Goal: Task Accomplishment & Management: Complete application form

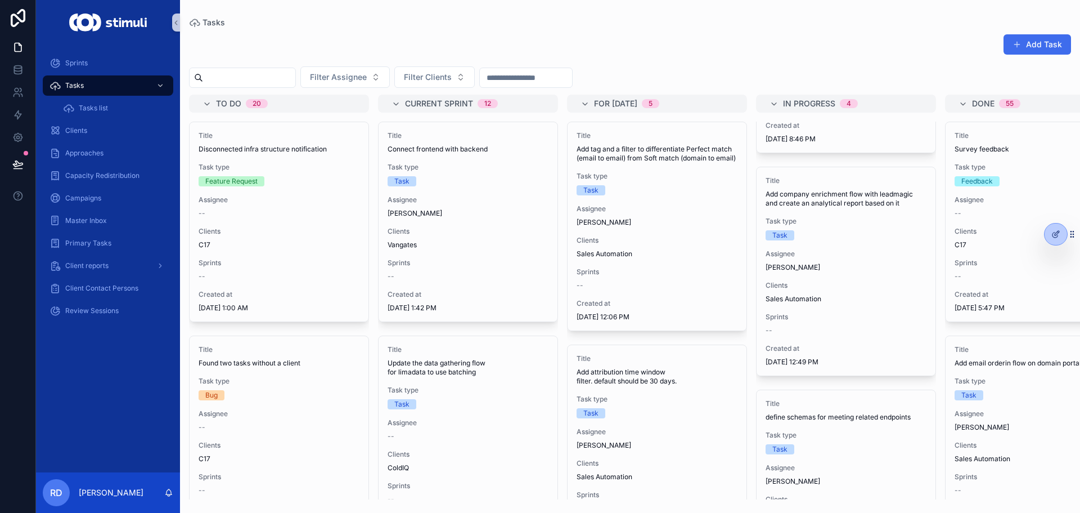
click at [1033, 41] on button "Add Task" at bounding box center [1038, 44] width 68 height 20
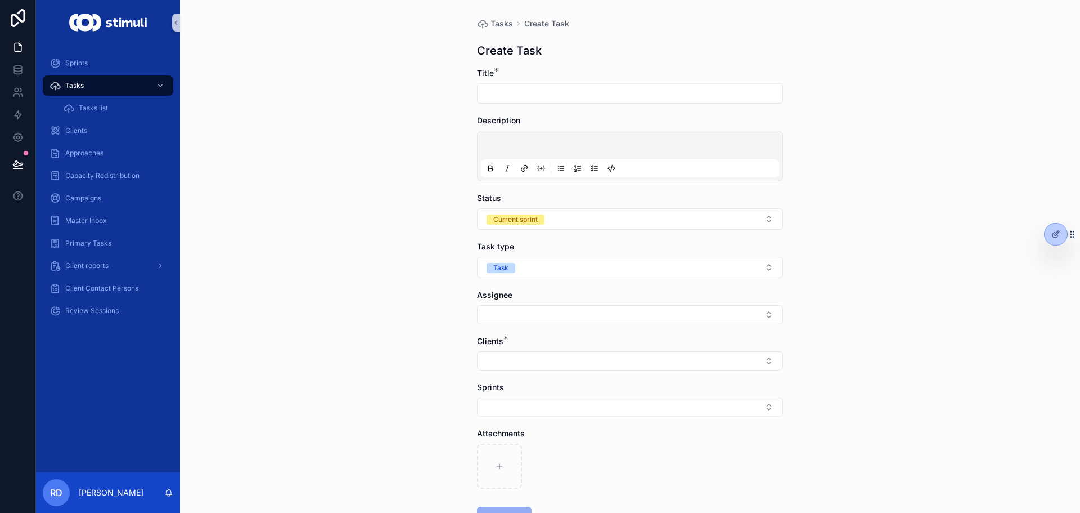
click at [495, 97] on input "scrollable content" at bounding box center [630, 94] width 305 height 16
type input "*"
type input "**********"
click at [498, 360] on button "Select Button" at bounding box center [630, 360] width 306 height 19
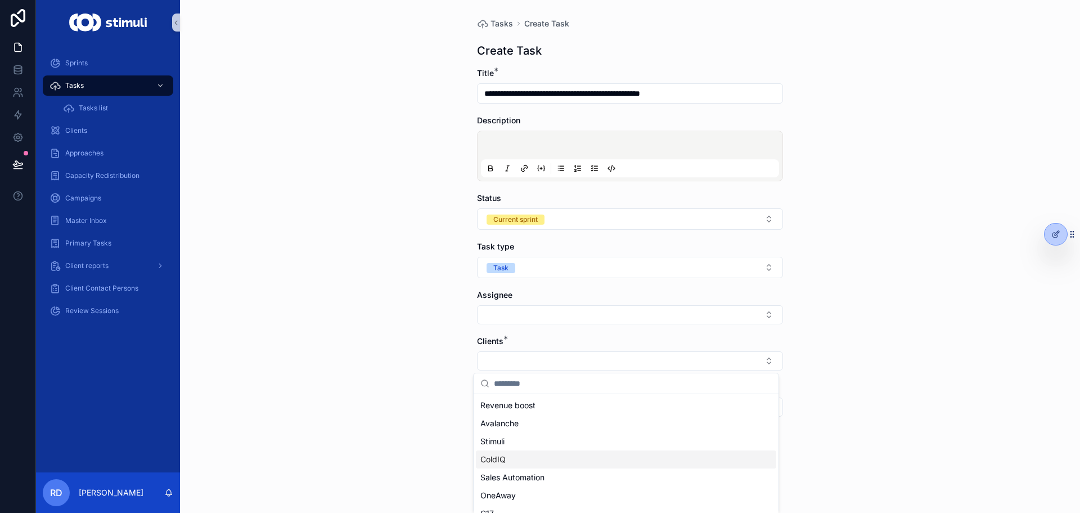
click at [518, 460] on div "ColdIQ" at bounding box center [626, 459] width 300 height 18
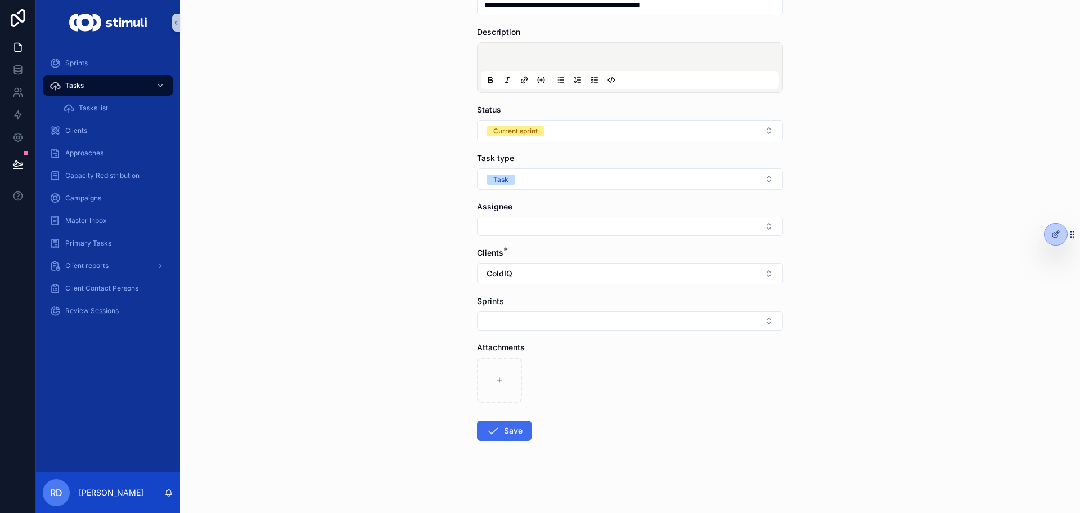
click at [513, 432] on button "Save" at bounding box center [504, 430] width 55 height 20
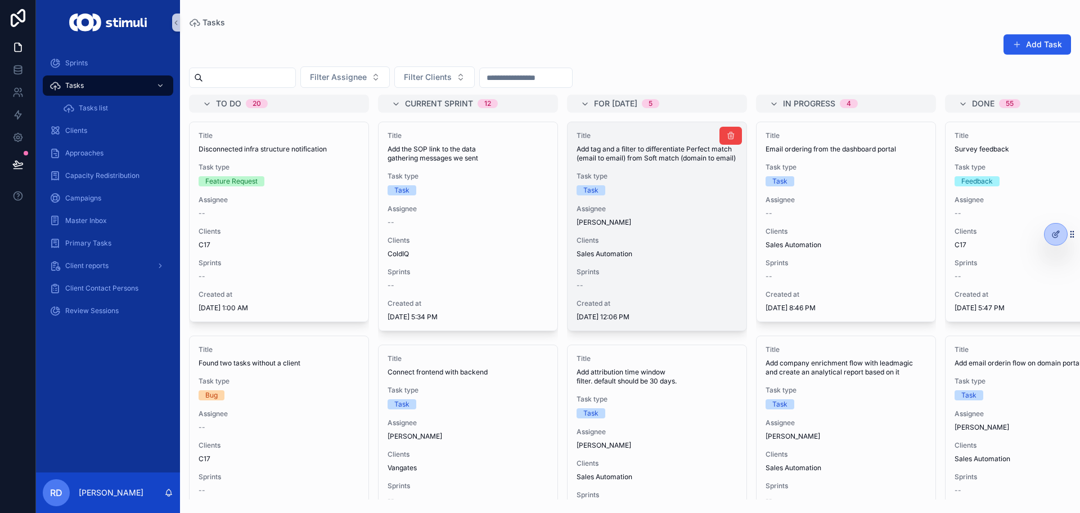
scroll to position [56, 0]
